Goal: Book appointment/travel/reservation

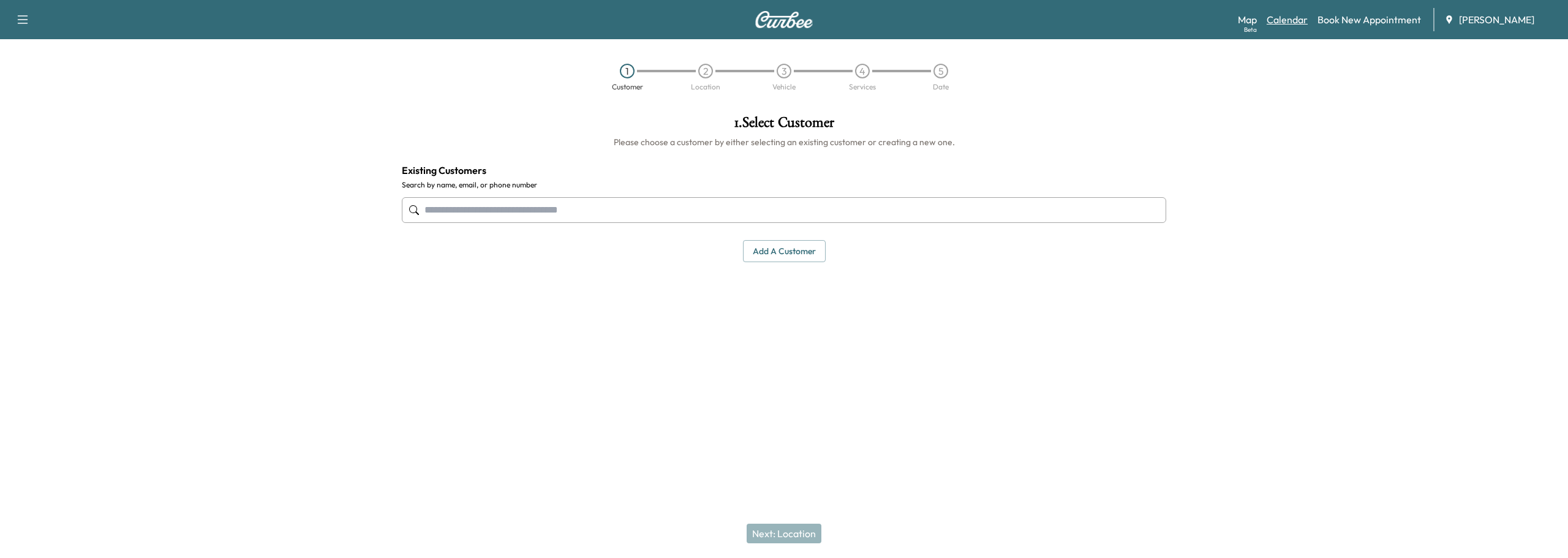
click at [1290, 22] on link "Calendar" at bounding box center [1287, 20] width 41 height 14
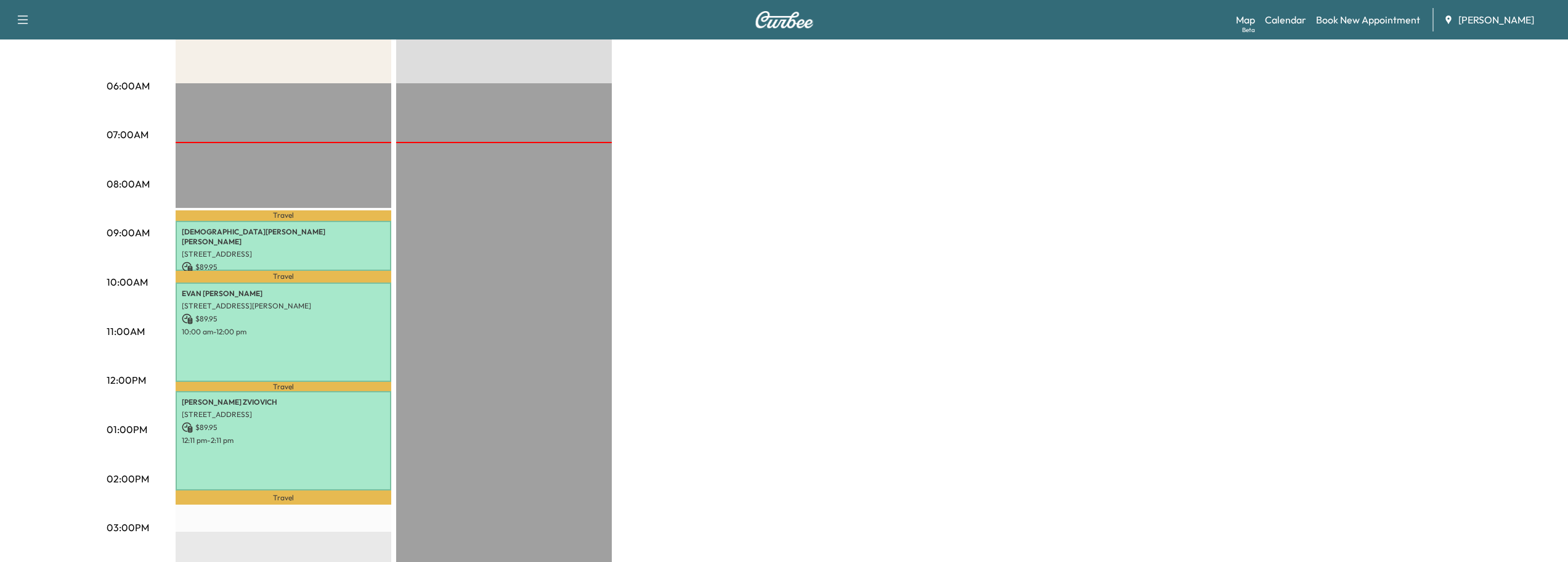
scroll to position [185, 0]
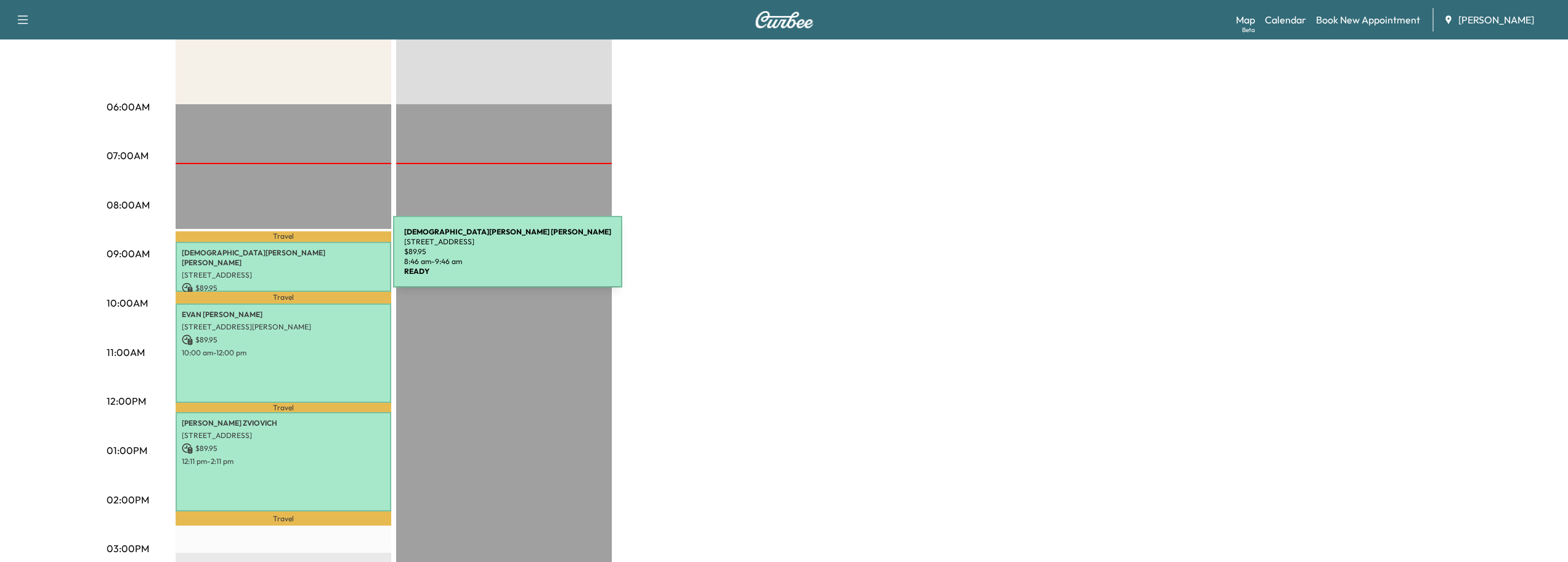
click at [300, 270] on p "[STREET_ADDRESS]" at bounding box center [283, 275] width 203 height 10
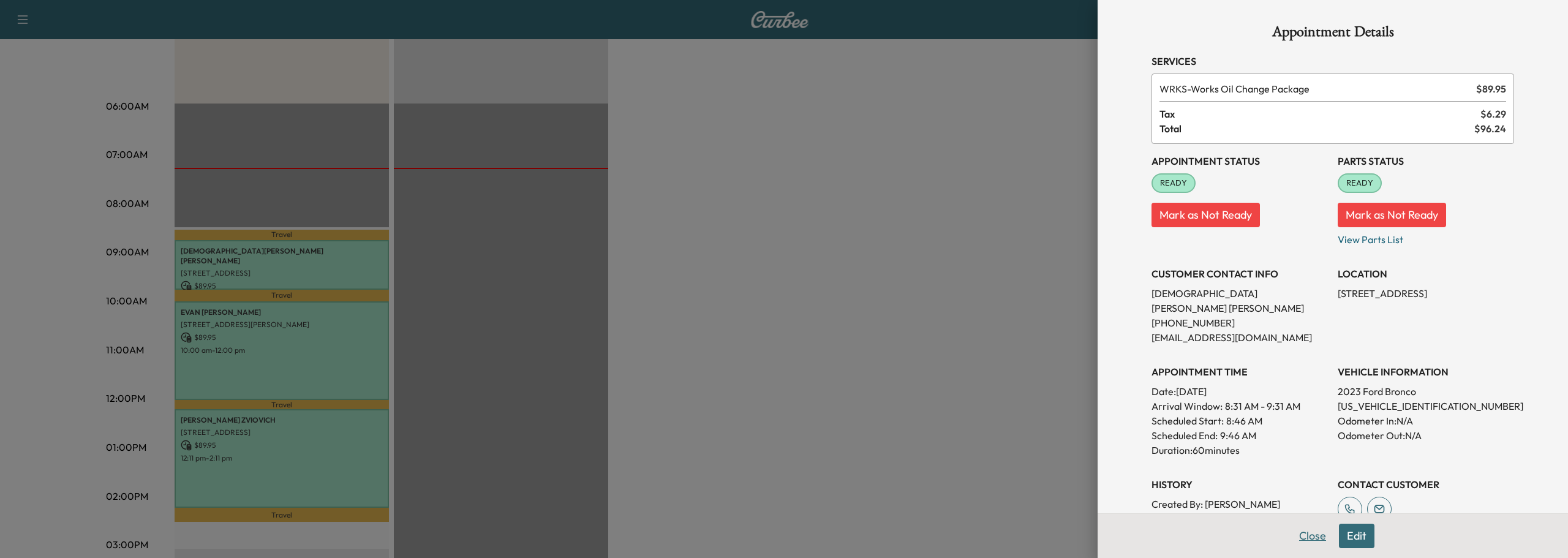
click at [1304, 538] on button "Close" at bounding box center [1312, 535] width 43 height 24
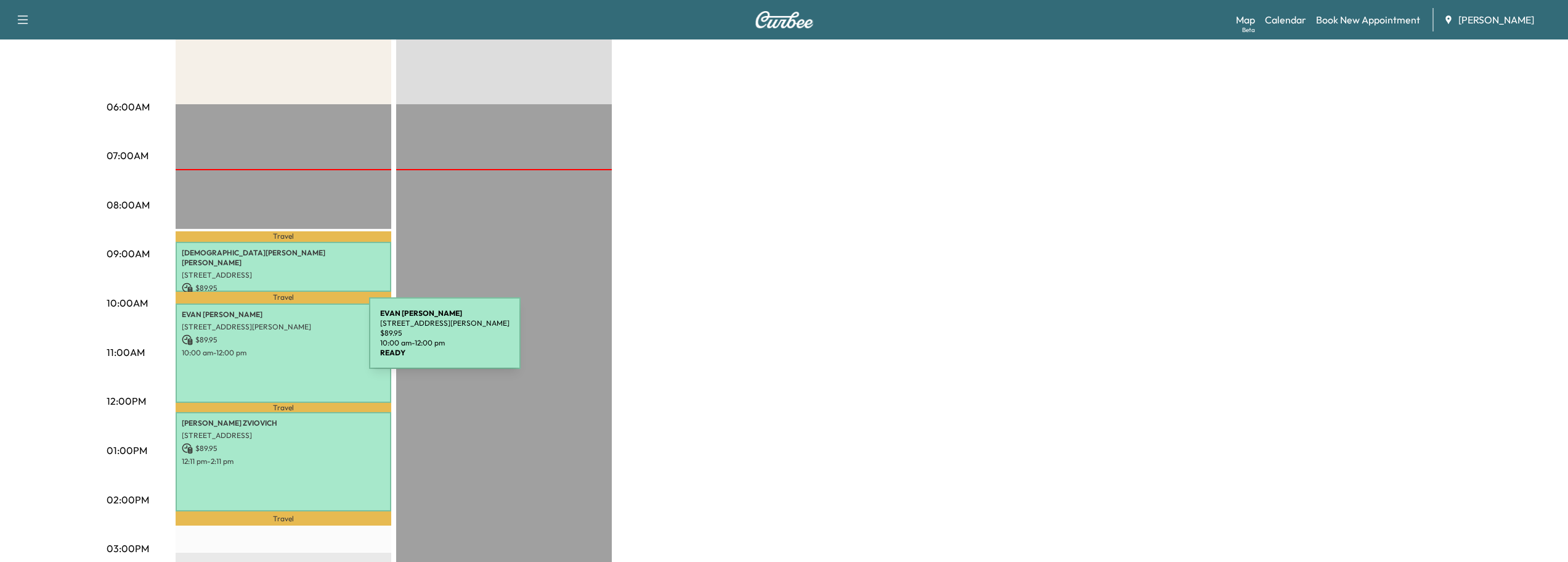
click at [277, 340] on p "$ 89.95" at bounding box center [283, 340] width 203 height 11
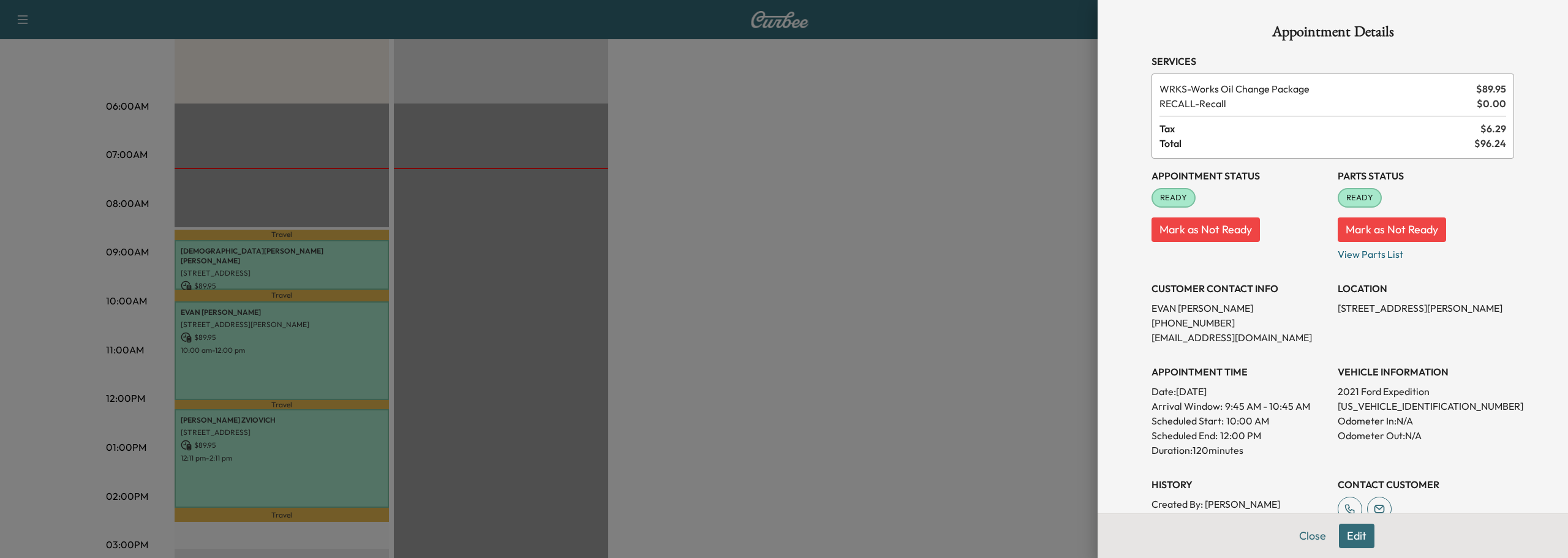
click at [292, 462] on div at bounding box center [784, 279] width 1568 height 558
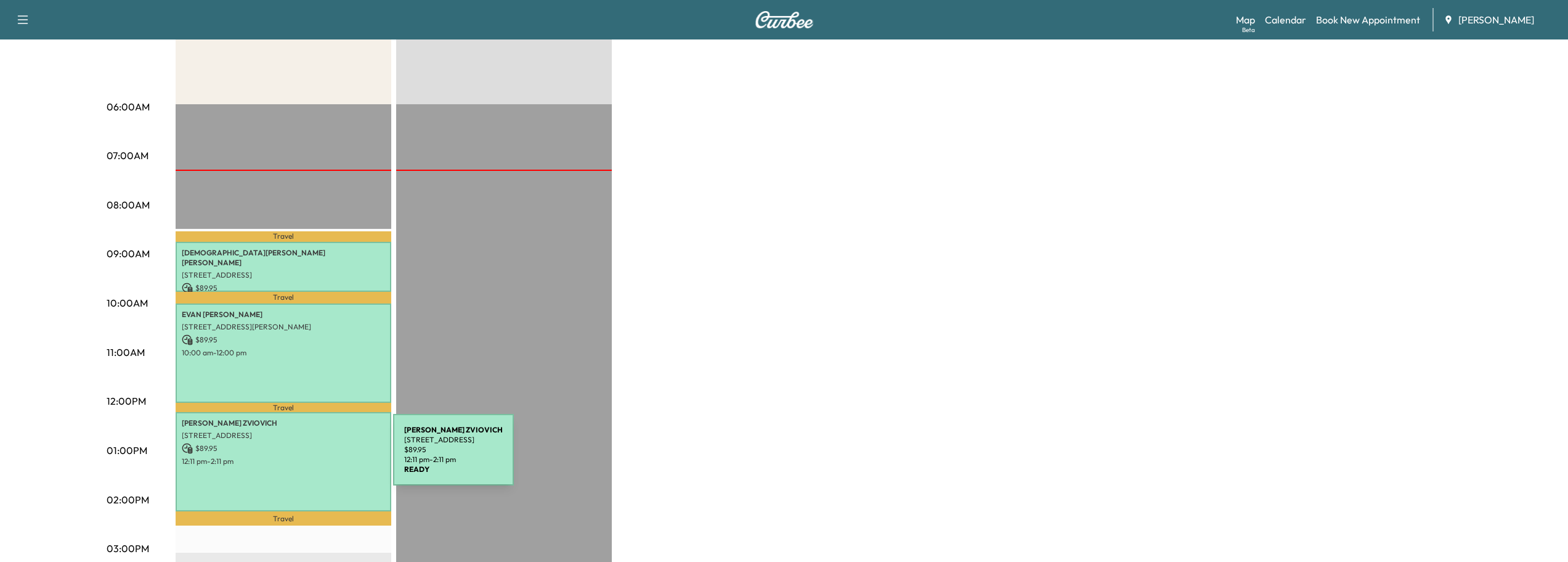
click at [301, 457] on p "12:11 pm - 2:11 pm" at bounding box center [283, 461] width 203 height 10
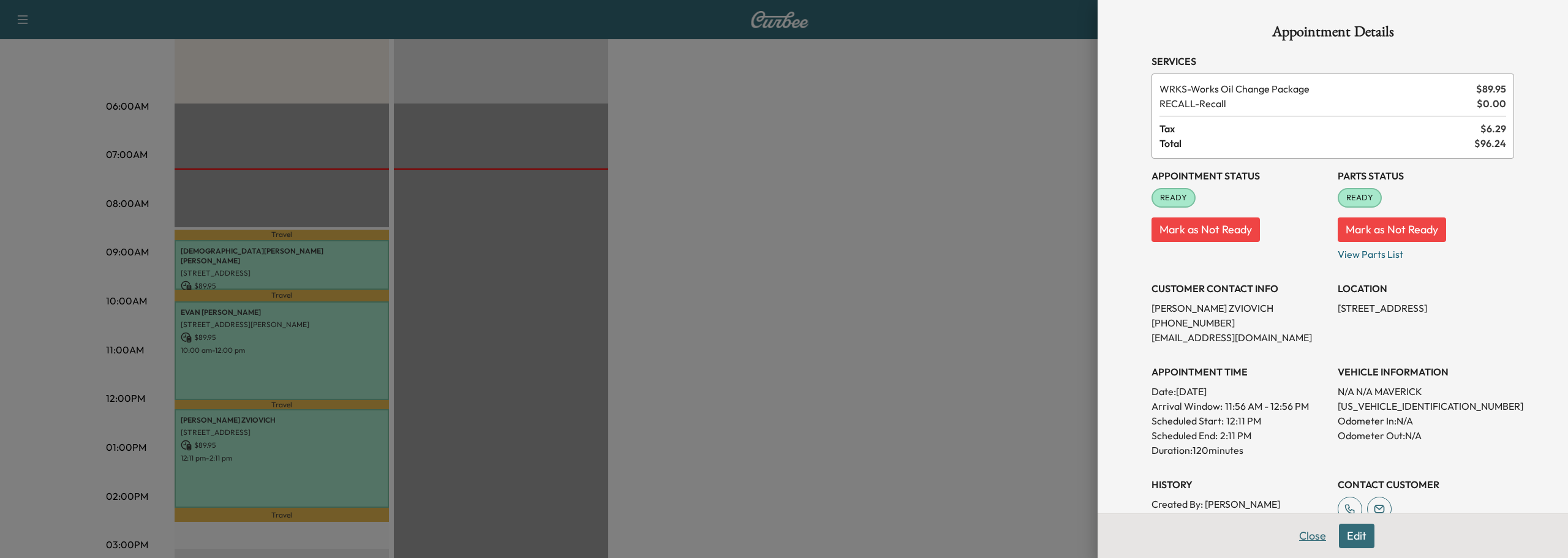
click at [1303, 532] on button "Close" at bounding box center [1312, 535] width 43 height 24
